Goal: Information Seeking & Learning: Learn about a topic

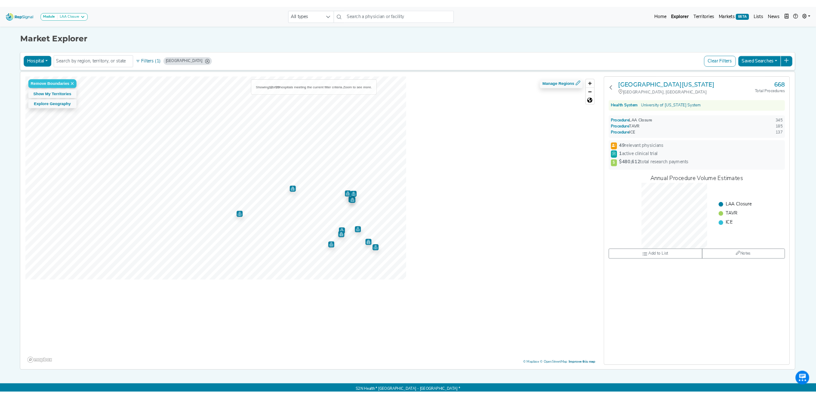
scroll to position [12, 0]
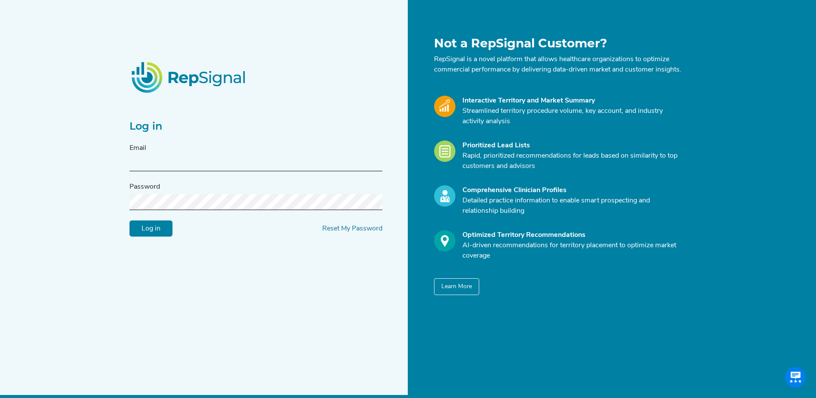
click at [159, 165] on input "text" at bounding box center [256, 163] width 253 height 16
type input "jalwin@conformalmedical.com"
click at [130, 220] on input "Log in" at bounding box center [151, 228] width 43 height 16
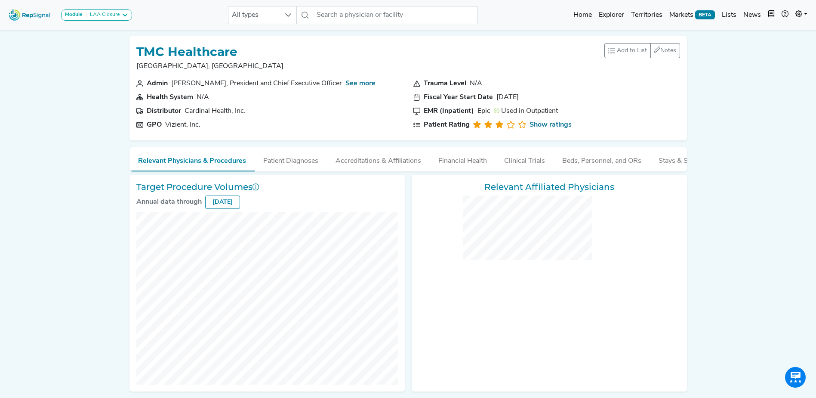
click at [29, 11] on img at bounding box center [29, 15] width 49 height 19
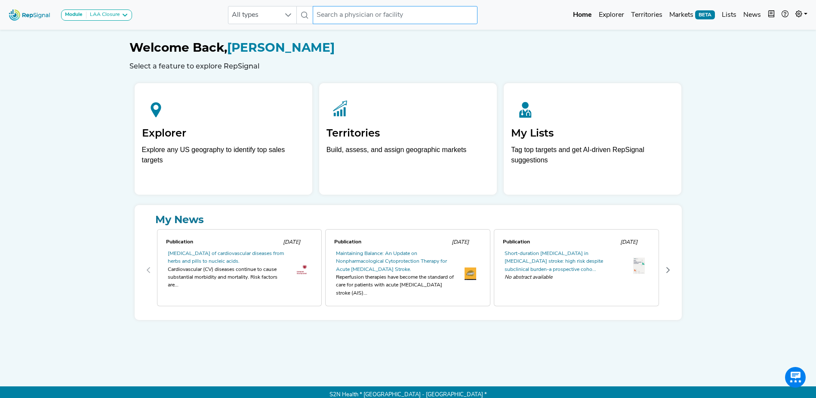
click at [380, 15] on input "text" at bounding box center [395, 15] width 164 height 18
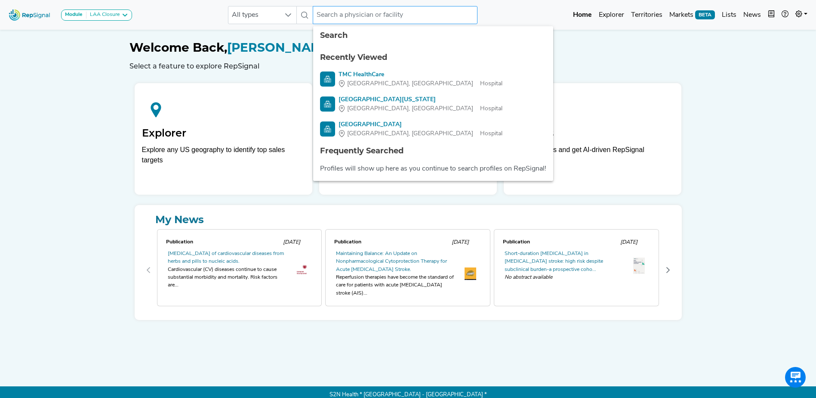
click at [367, 10] on input "text" at bounding box center [395, 15] width 164 height 18
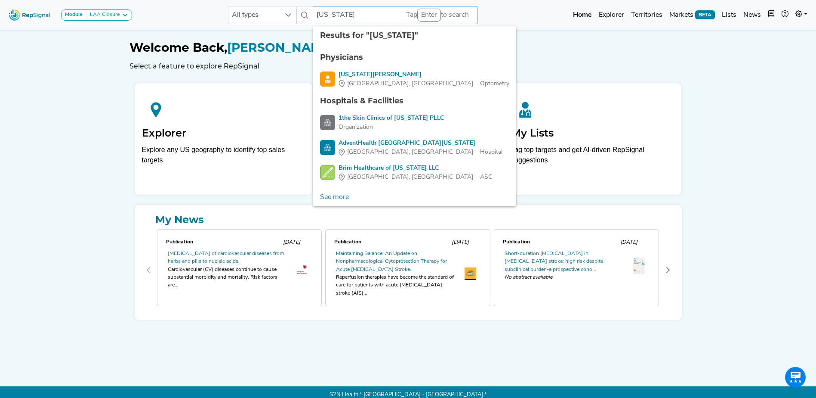
type input "texas"
click at [507, 50] on h1 "Welcome Back, Jodi Alwin" at bounding box center [409, 47] width 558 height 15
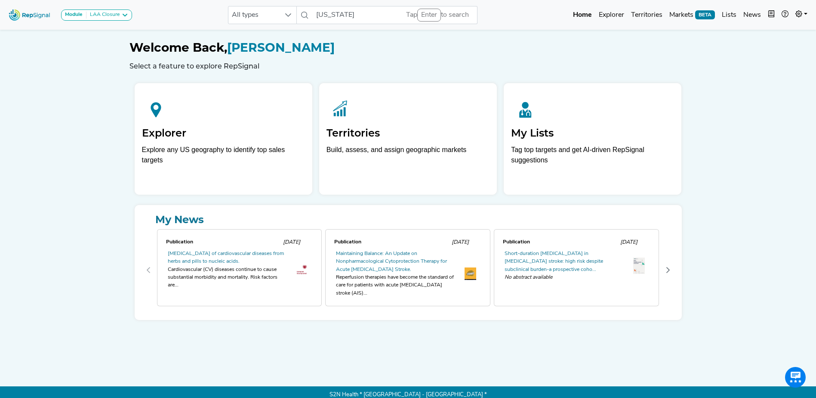
click at [37, 12] on img at bounding box center [29, 15] width 49 height 19
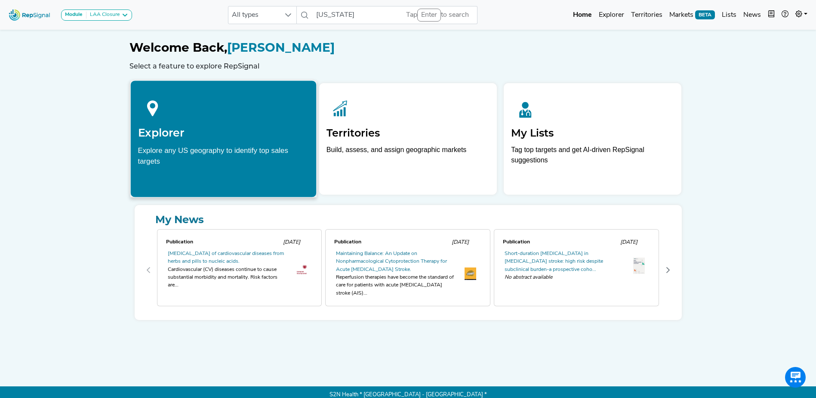
click at [171, 130] on h2 "Explorer" at bounding box center [223, 132] width 171 height 13
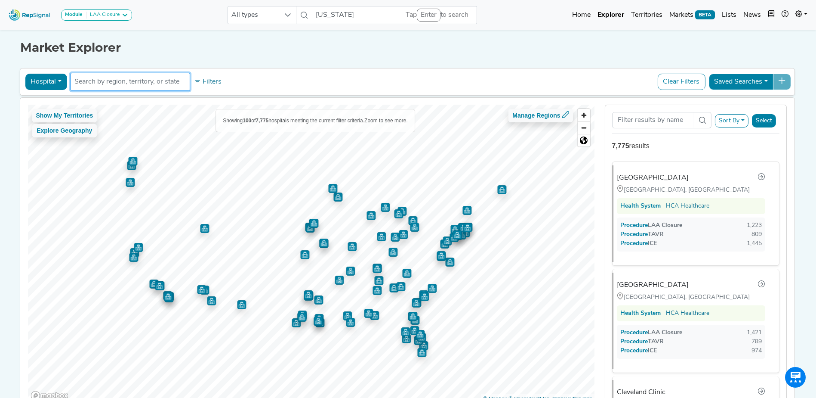
click at [146, 84] on input "text" at bounding box center [130, 82] width 112 height 10
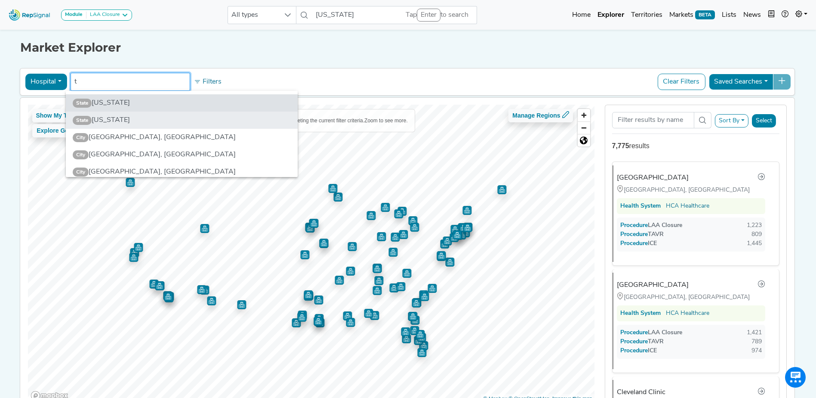
type input "t"
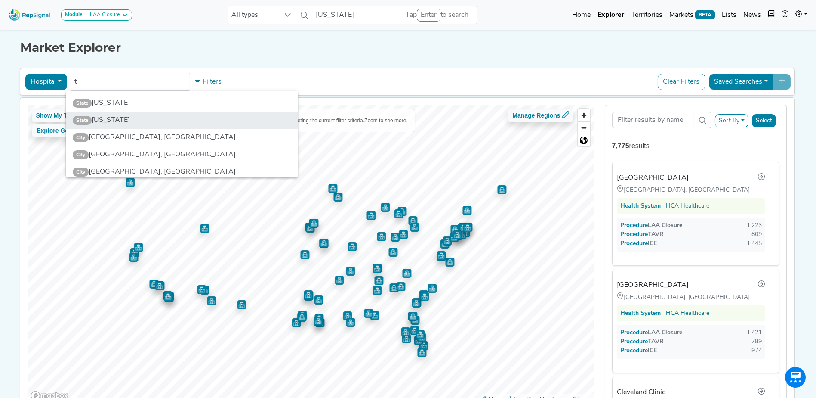
click at [126, 121] on li "State Texas" at bounding box center [182, 119] width 232 height 17
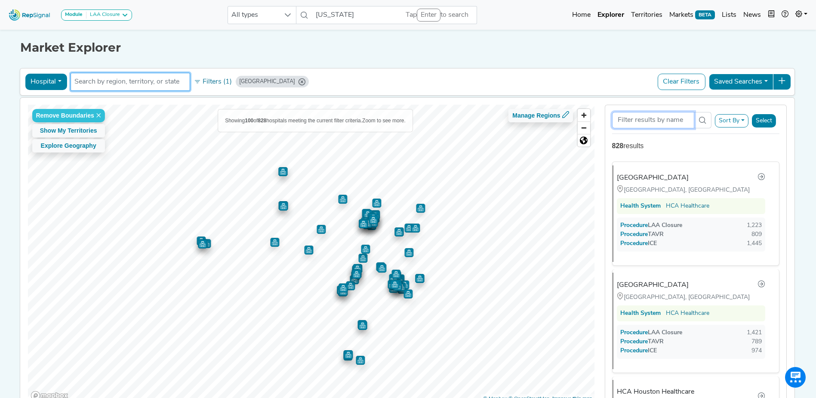
click at [662, 121] on input "Search Term" at bounding box center [653, 120] width 82 height 16
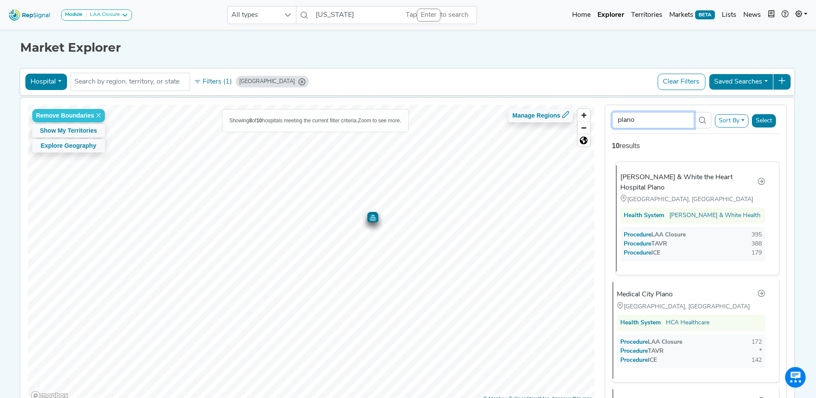
type input "plano"
click at [668, 173] on div "[PERSON_NAME] & White the Heart Hospital Plano" at bounding box center [689, 182] width 137 height 21
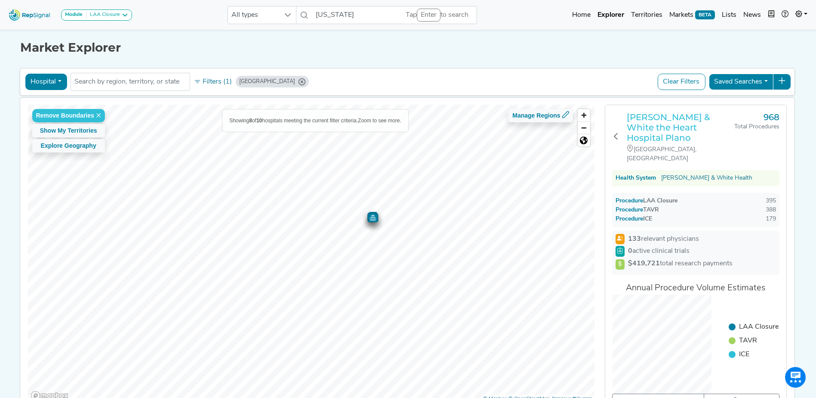
click at [683, 122] on h3 "[PERSON_NAME] & White the Heart Hospital Plano" at bounding box center [681, 127] width 108 height 31
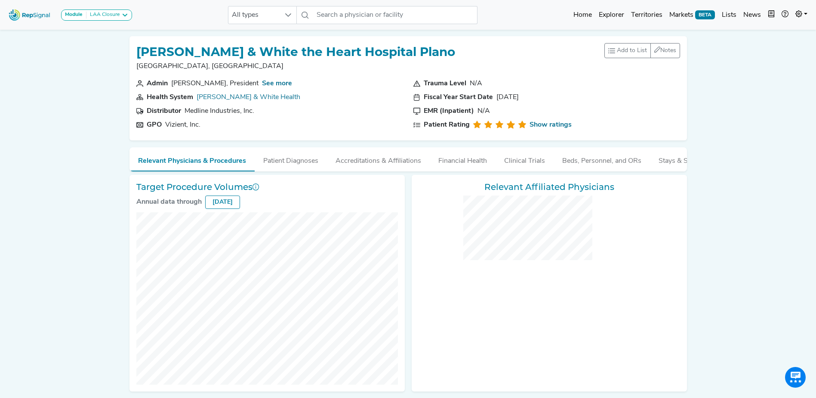
checkbox input "false"
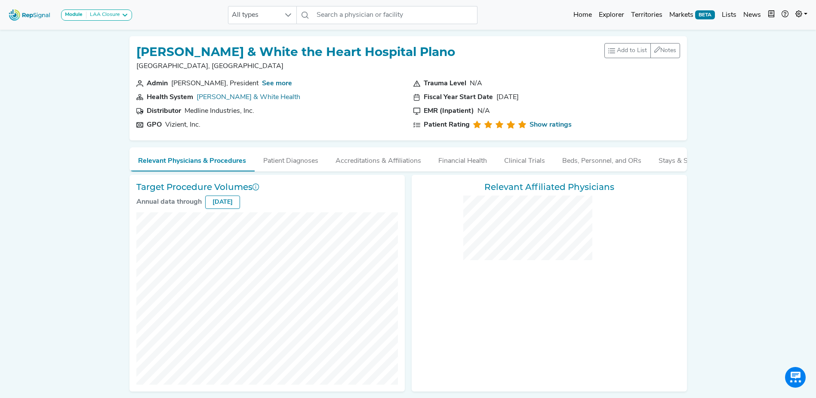
checkbox input "false"
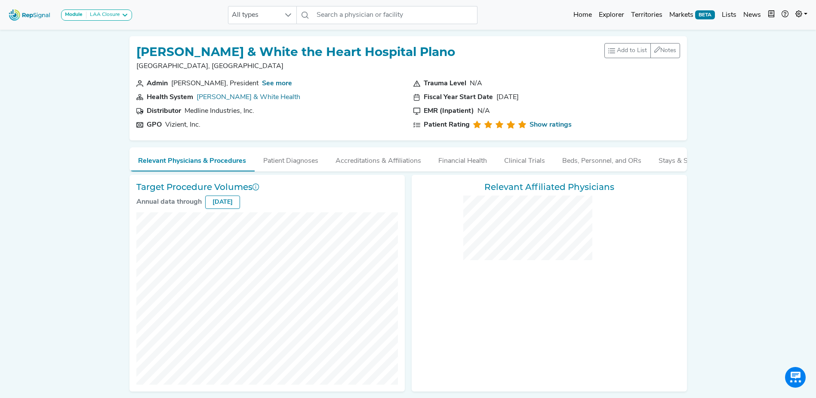
checkbox input "false"
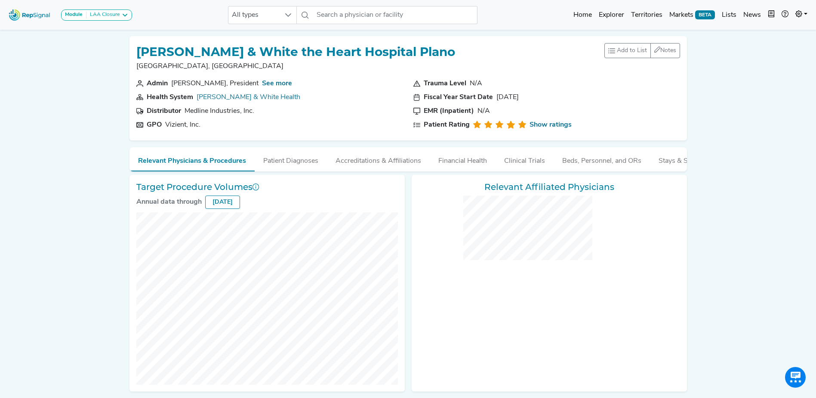
checkbox input "false"
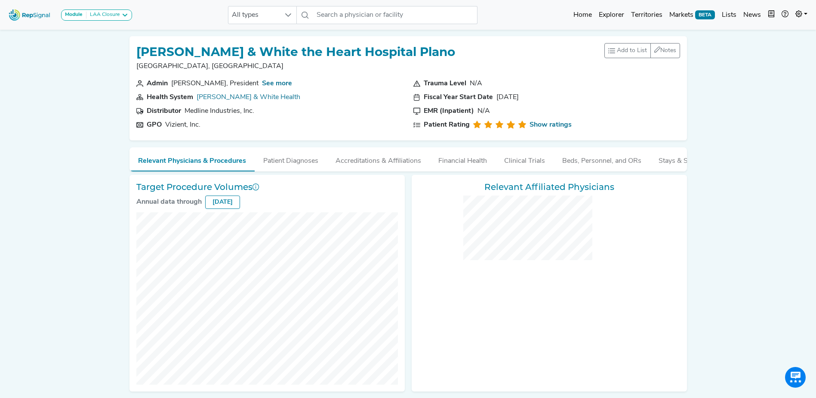
checkbox input "false"
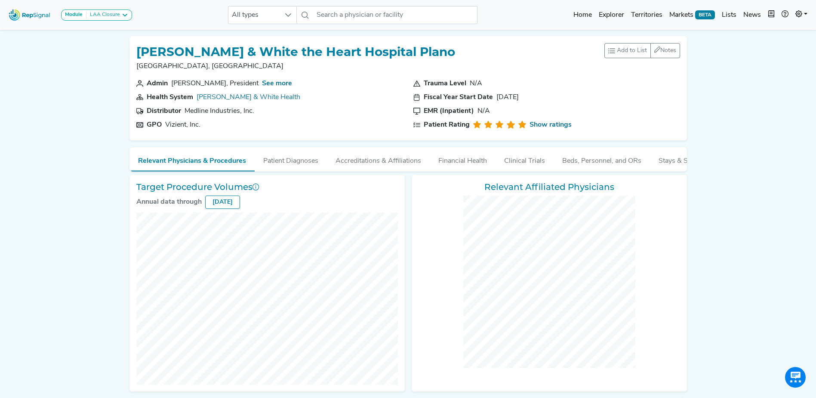
checkbox input "false"
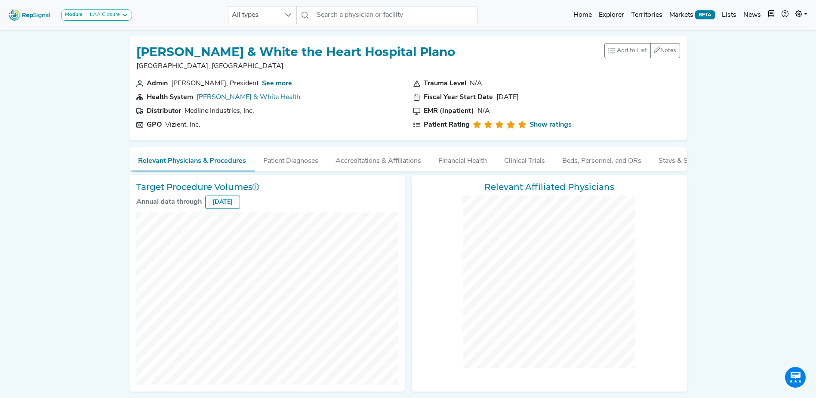
checkbox input "false"
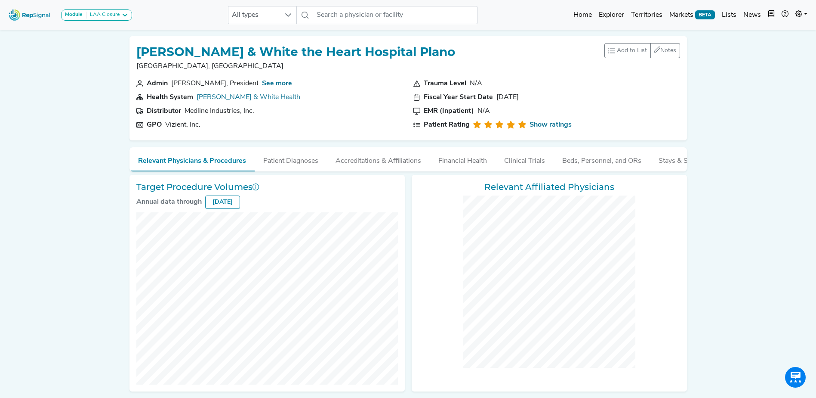
checkbox input "false"
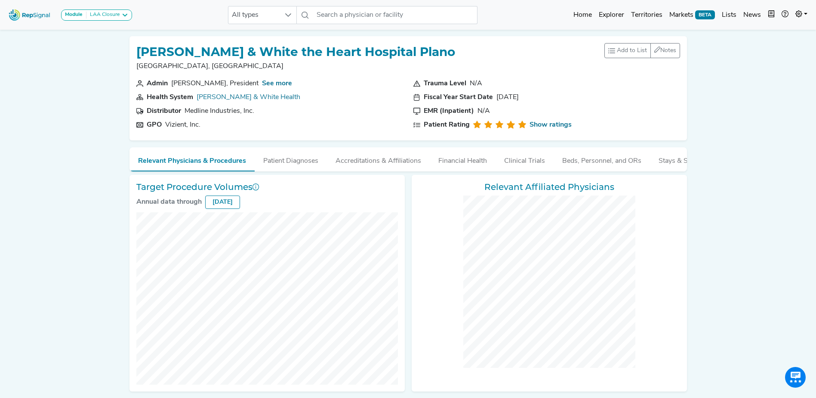
checkbox input "false"
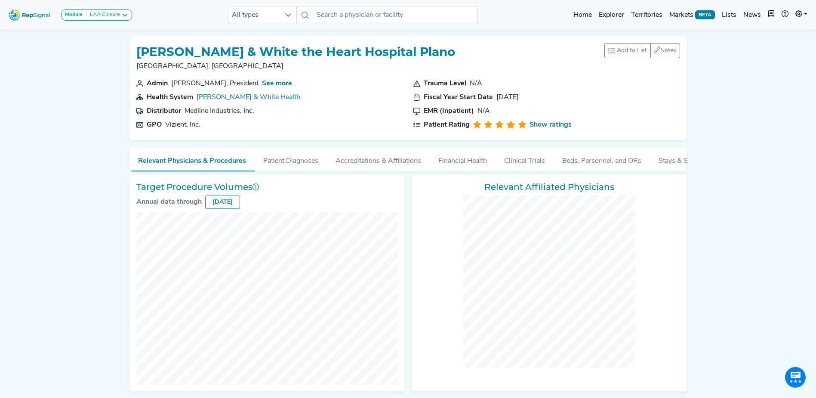
checkbox input "false"
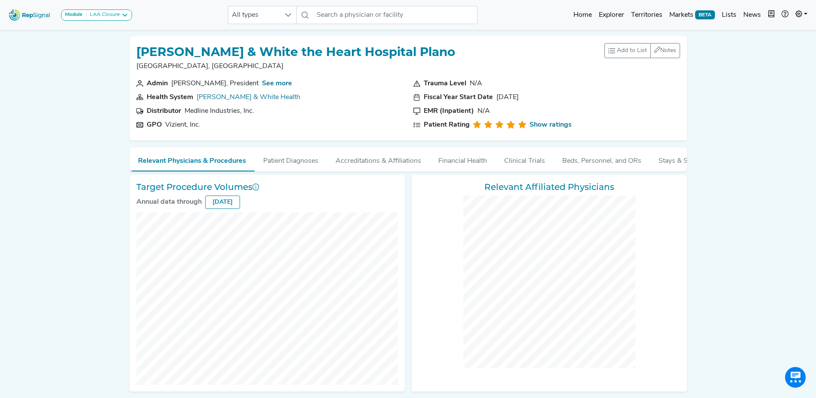
checkbox input "false"
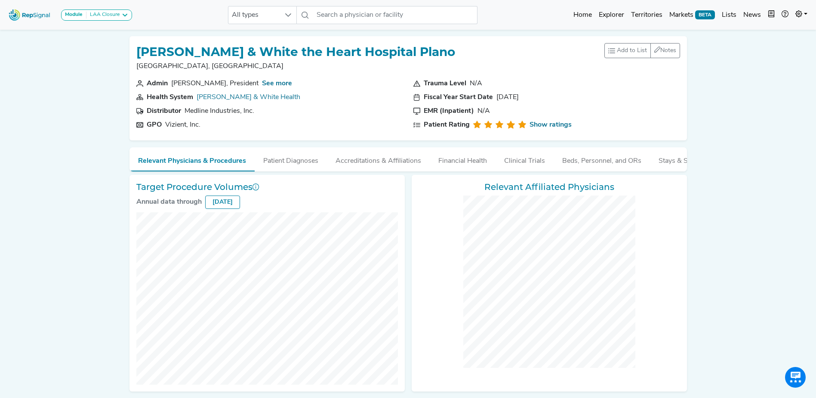
checkbox input "false"
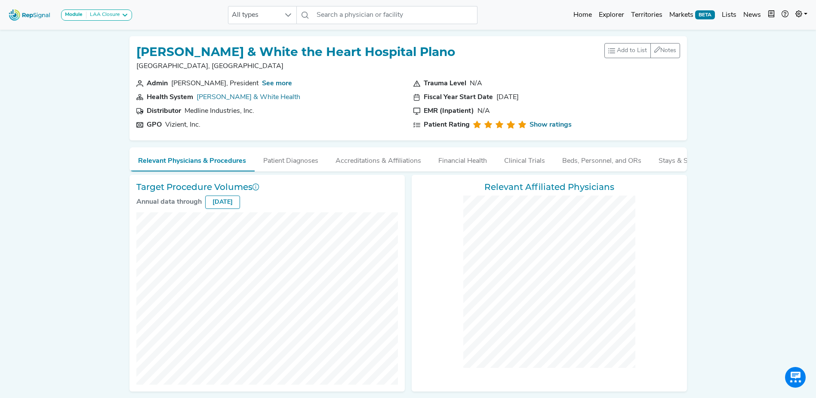
checkbox input "false"
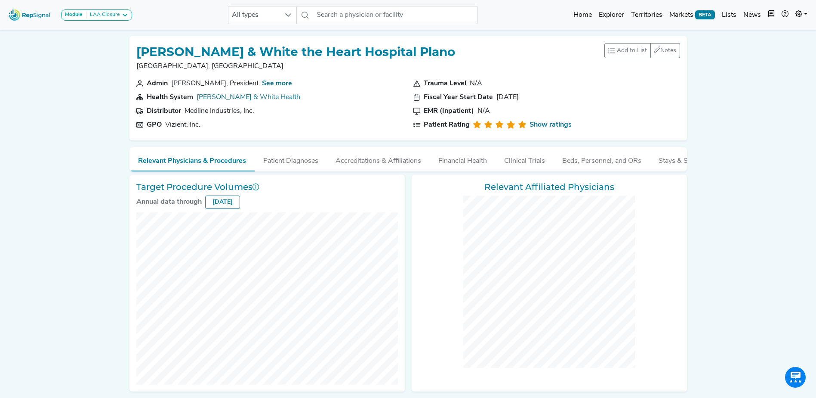
checkbox input "false"
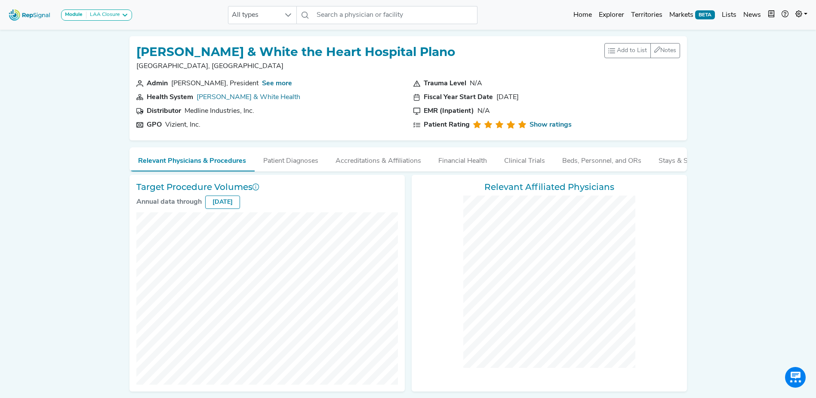
checkbox input "false"
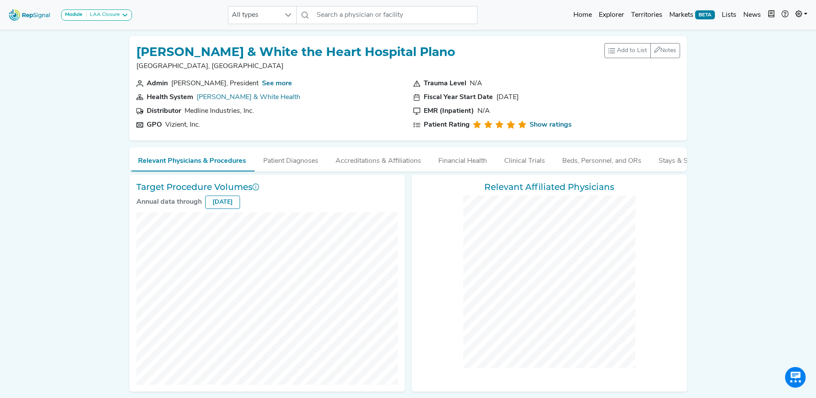
checkbox input "false"
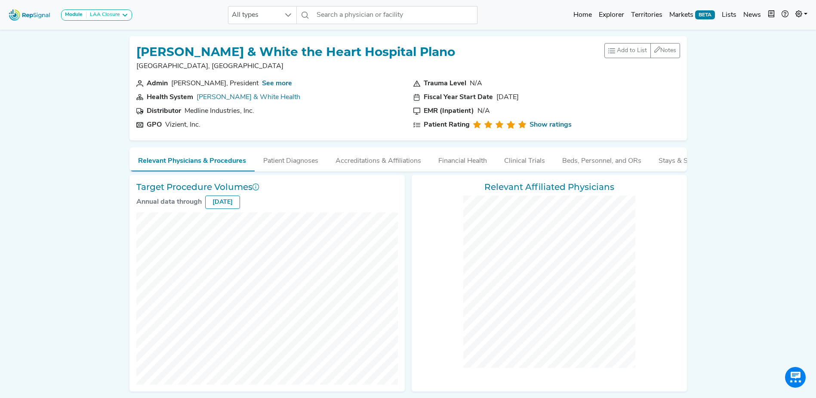
checkbox input "false"
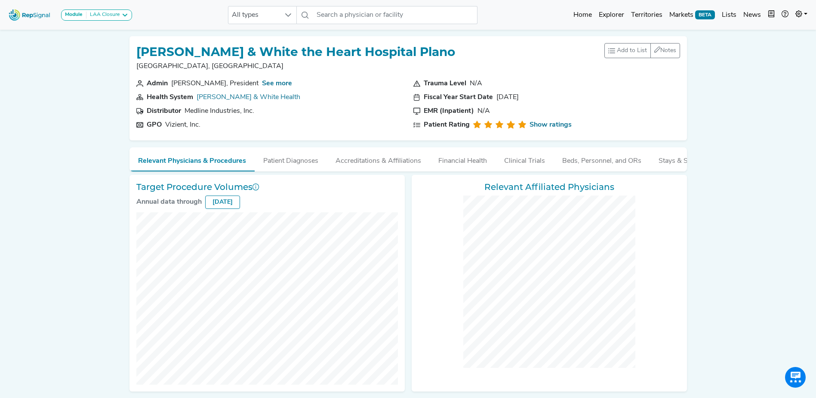
checkbox input "false"
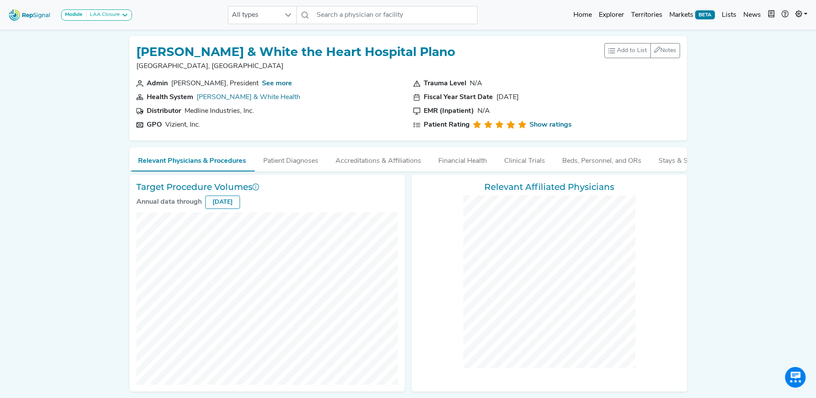
checkbox input "false"
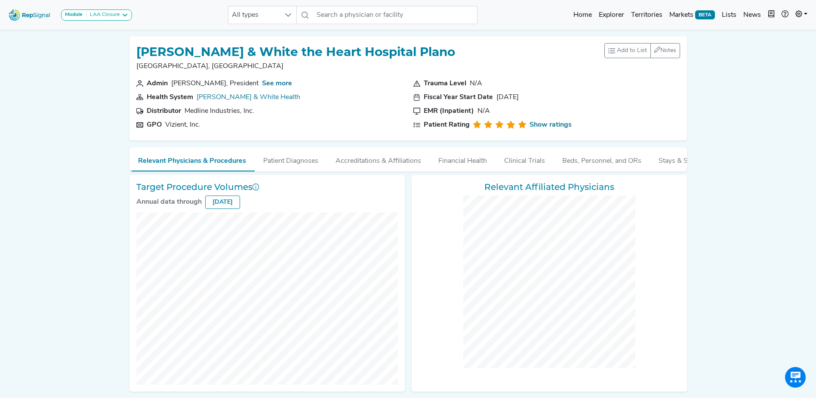
checkbox input "false"
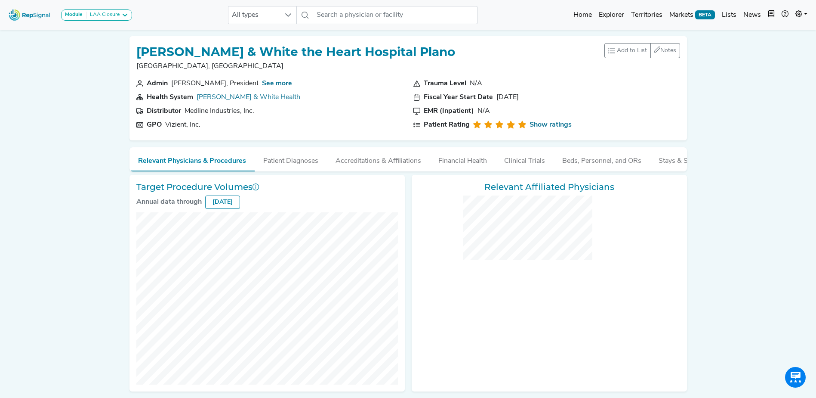
checkbox input "false"
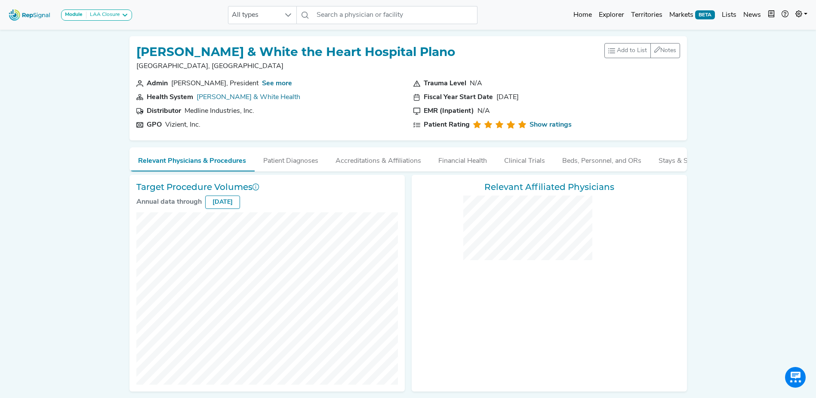
checkbox input "false"
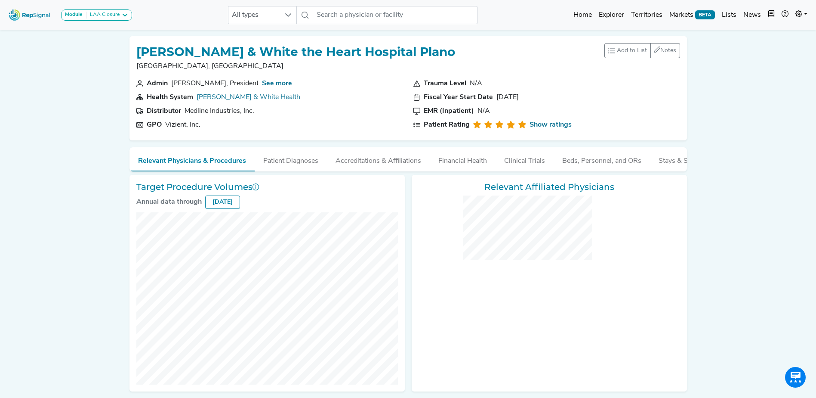
checkbox input "false"
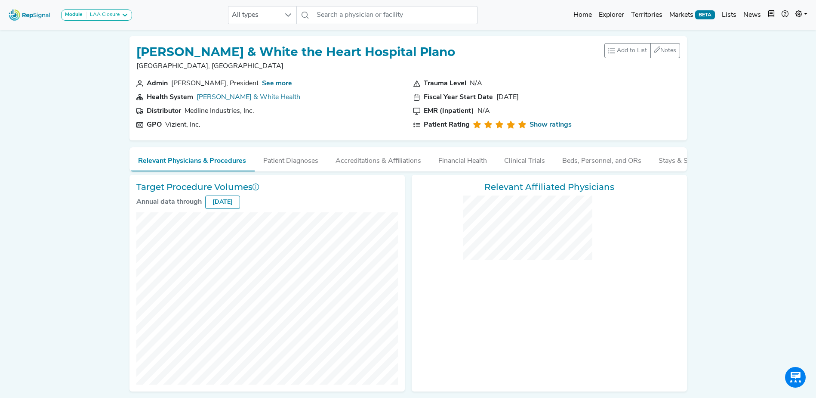
checkbox input "false"
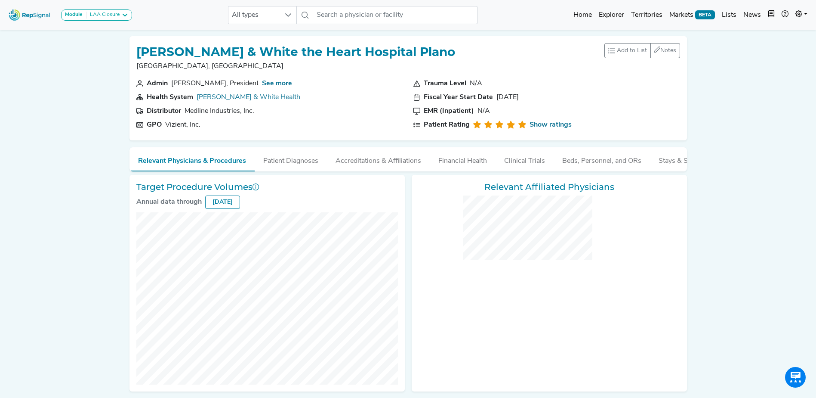
checkbox input "false"
